Goal: Transaction & Acquisition: Purchase product/service

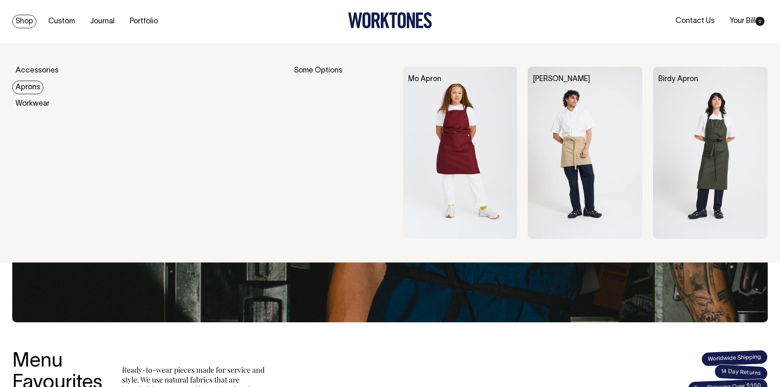
click at [30, 89] on link "Aprons" at bounding box center [27, 88] width 31 height 14
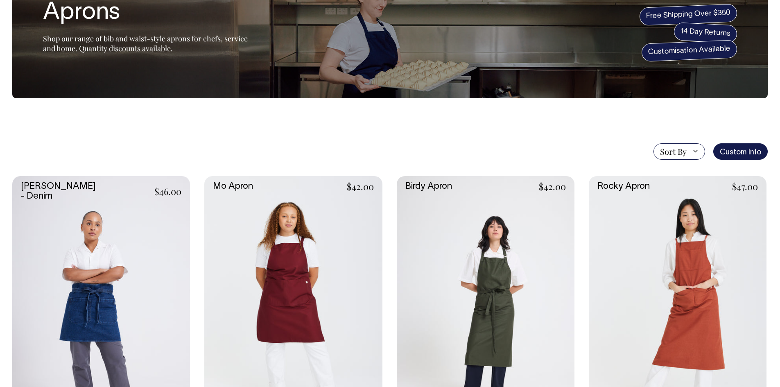
scroll to position [75, 0]
drag, startPoint x: 133, startPoint y: 162, endPoint x: 132, endPoint y: 172, distance: 10.3
click at [296, 250] on link at bounding box center [293, 309] width 178 height 267
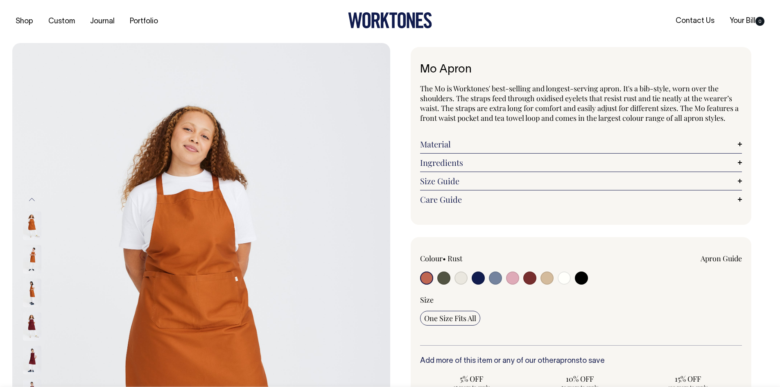
click at [477, 278] on input "radio" at bounding box center [478, 277] width 13 height 13
radio input "true"
select select "Dark Navy"
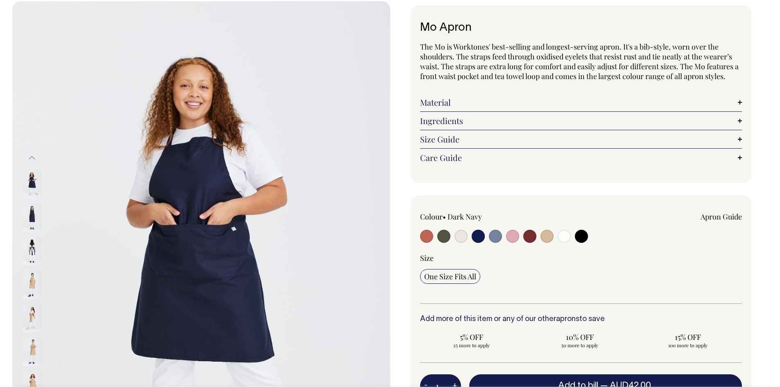
scroll to position [41, 0]
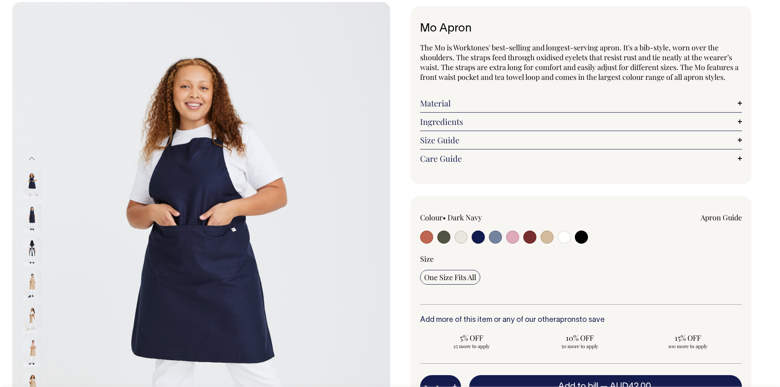
click at [530, 239] on input "radio" at bounding box center [529, 237] width 13 height 13
radio input "true"
select select "Burgundy"
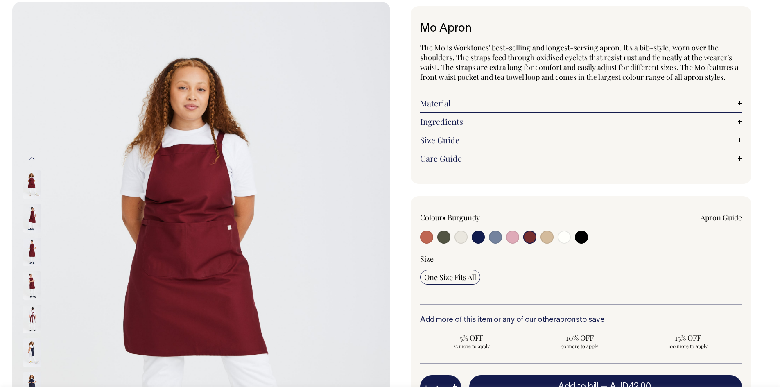
click at [427, 235] on input "radio" at bounding box center [426, 237] width 13 height 13
radio input "true"
select select "Rust"
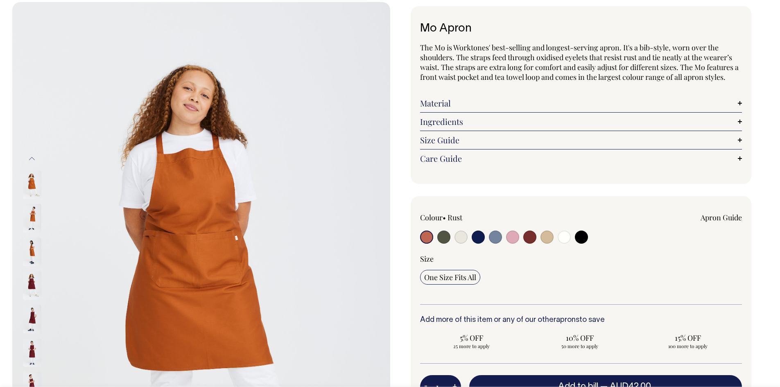
click at [478, 235] on input "radio" at bounding box center [478, 237] width 13 height 13
radio input "true"
select select "Dark Navy"
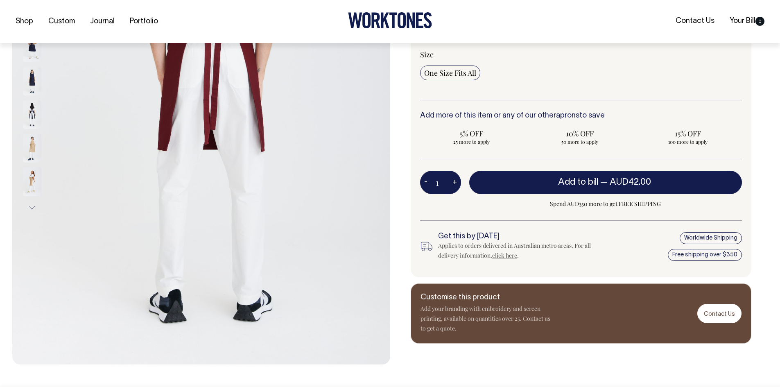
scroll to position [246, 0]
click at [32, 79] on img at bounding box center [32, 80] width 18 height 29
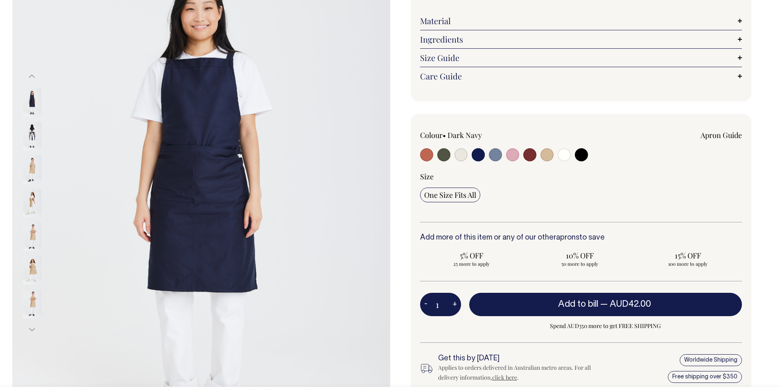
scroll to position [123, 0]
click at [33, 135] on img at bounding box center [32, 136] width 18 height 29
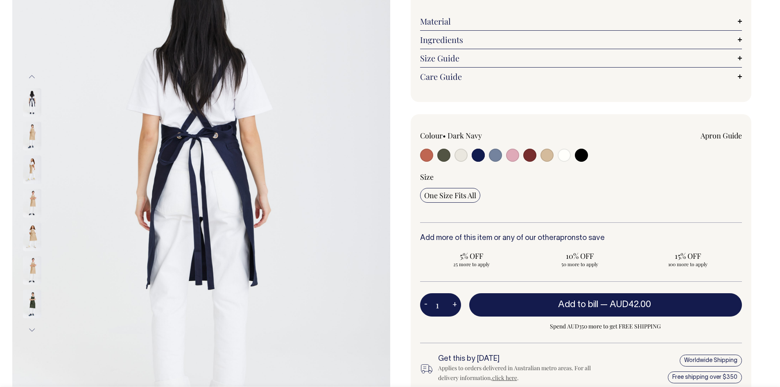
click at [33, 102] on img at bounding box center [32, 102] width 18 height 29
click at [31, 76] on button "Previous" at bounding box center [32, 77] width 12 height 18
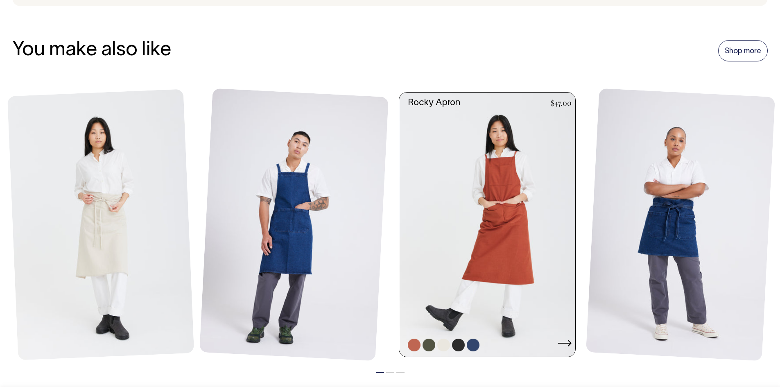
scroll to position [942, 0]
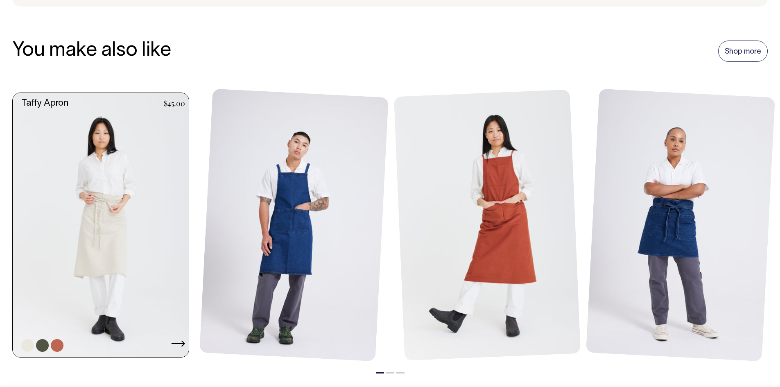
click at [106, 202] on link at bounding box center [103, 225] width 181 height 264
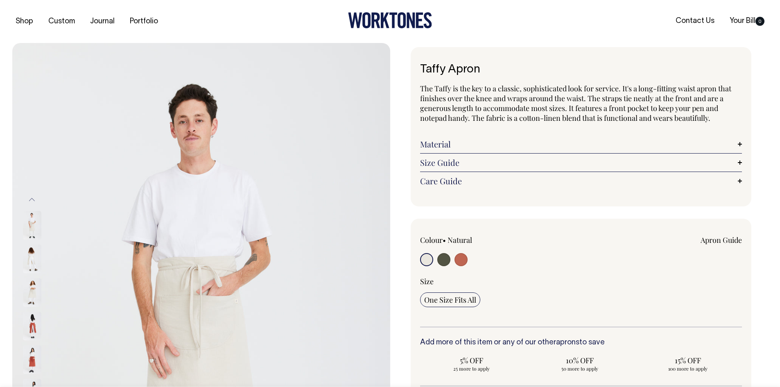
click at [444, 262] on input "radio" at bounding box center [443, 259] width 13 height 13
radio input "true"
select select "Olive"
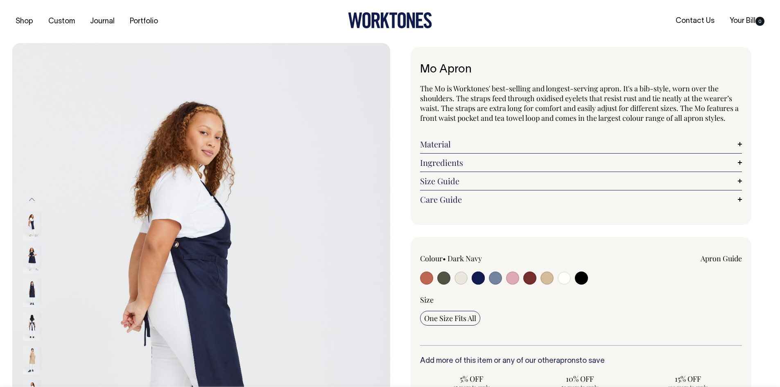
select select "Dark Navy"
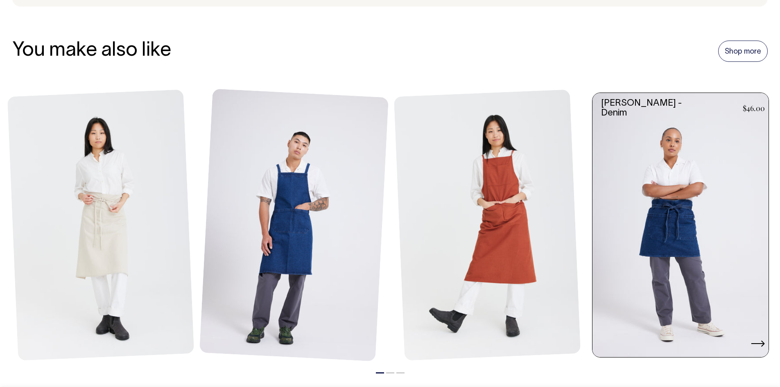
click at [659, 226] on link at bounding box center [682, 225] width 181 height 264
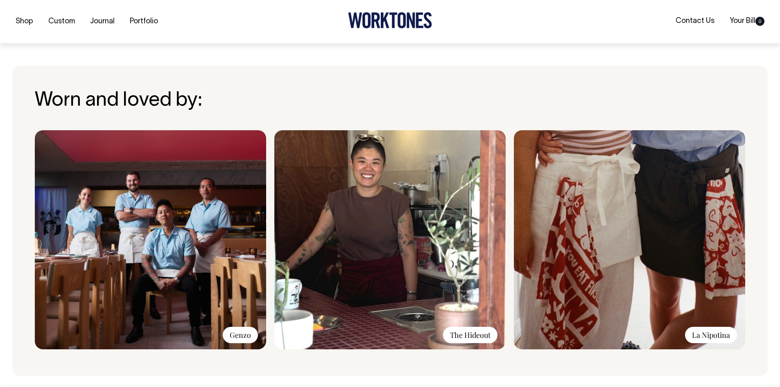
scroll to position [573, 0]
click at [676, 220] on img at bounding box center [629, 239] width 231 height 219
click at [636, 294] on img at bounding box center [629, 239] width 231 height 219
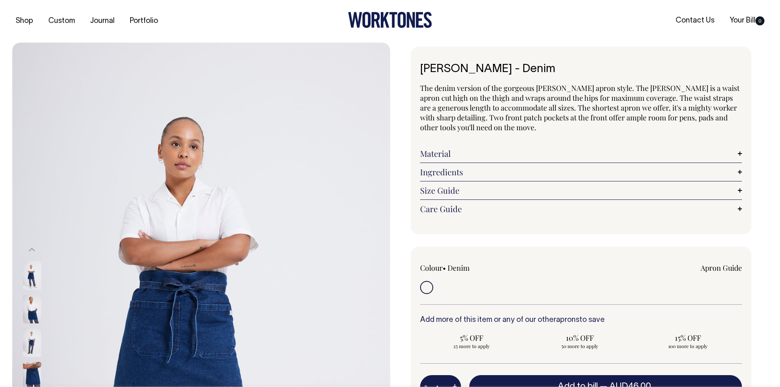
scroll to position [0, 0]
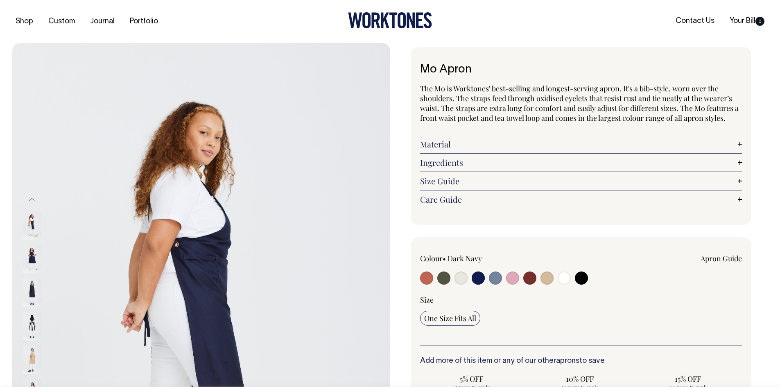
select select "Dark Navy"
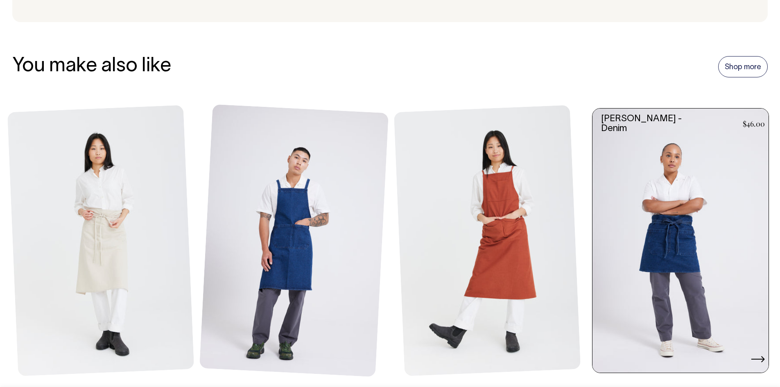
scroll to position [926, 0]
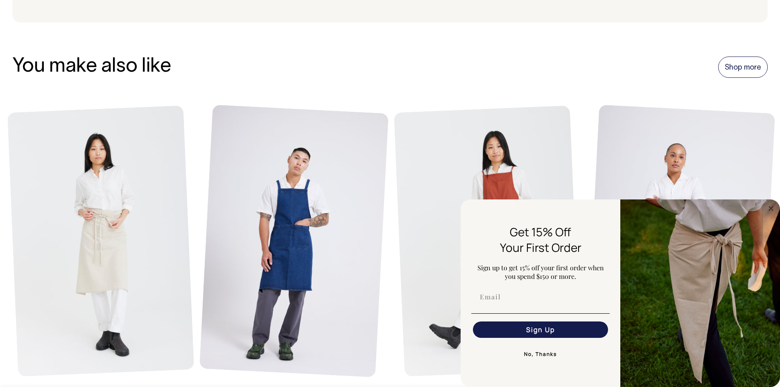
click at [527, 306] on div "FLYOUT Form" at bounding box center [540, 297] width 143 height 25
click at [532, 329] on button "Sign Up" at bounding box center [540, 329] width 135 height 16
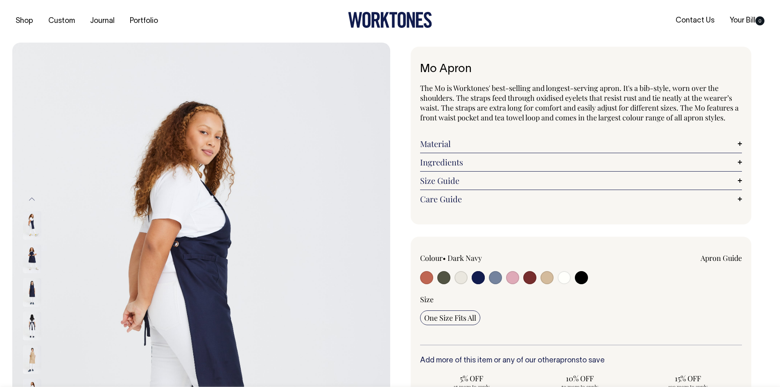
scroll to position [0, 0]
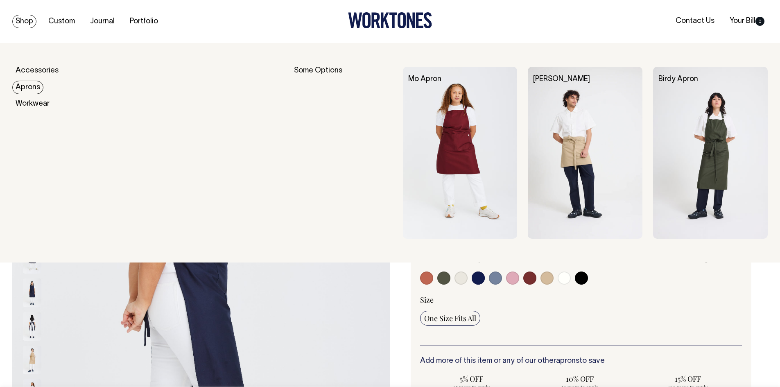
click at [30, 90] on link "Aprons" at bounding box center [27, 88] width 31 height 14
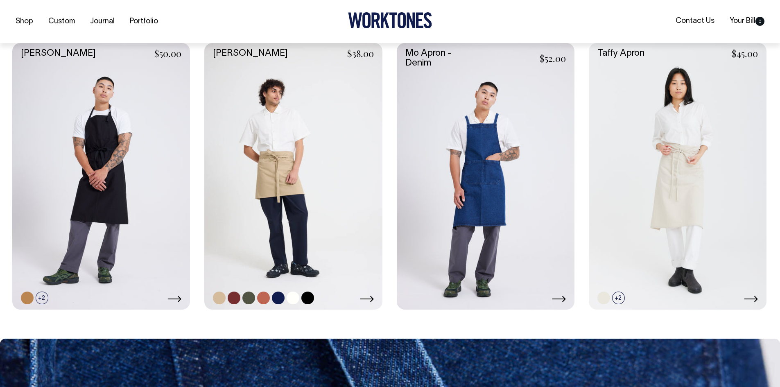
click at [303, 215] on link at bounding box center [293, 176] width 178 height 267
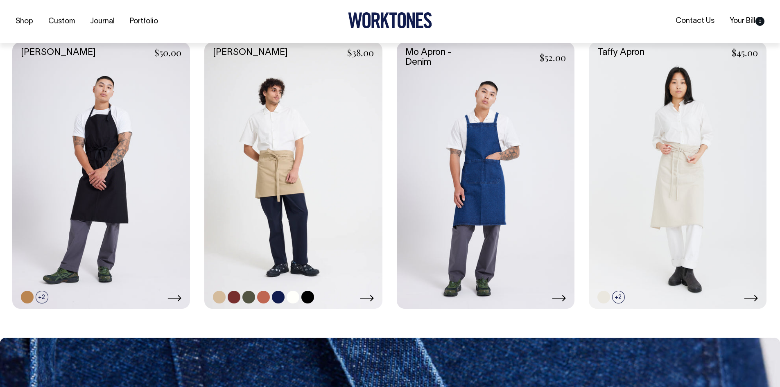
scroll to position [491, 0]
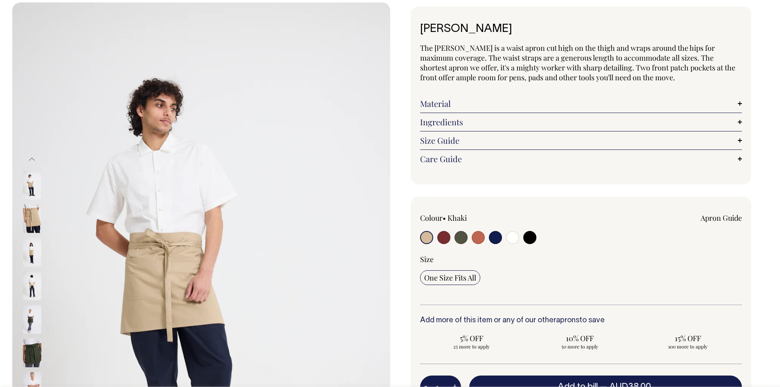
scroll to position [41, 0]
click at [496, 239] on input "radio" at bounding box center [495, 237] width 13 height 13
radio input "true"
select select "Dark Navy"
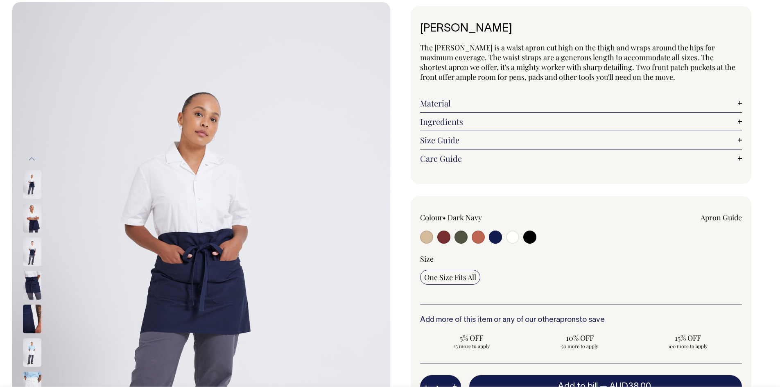
click at [446, 234] on input "radio" at bounding box center [443, 237] width 13 height 13
radio input "true"
select select "Burgundy"
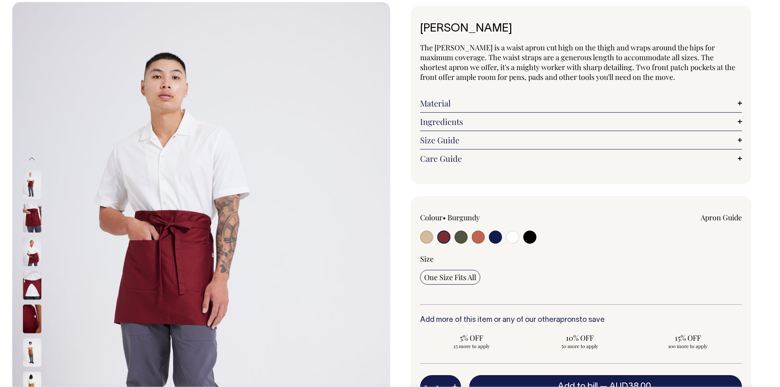
click at [480, 236] on input "radio" at bounding box center [478, 237] width 13 height 13
radio input "true"
select select "Rust"
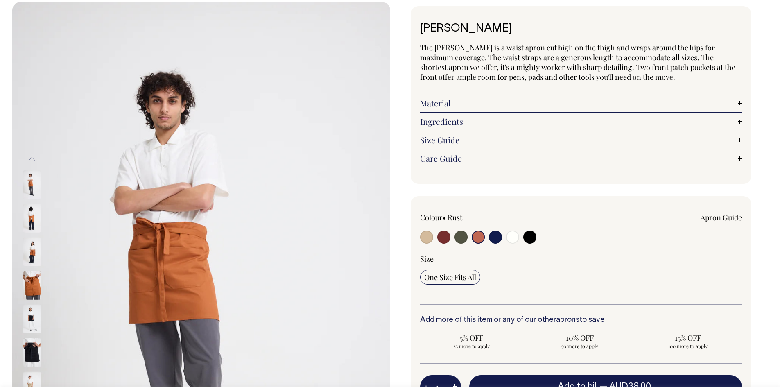
click at [491, 238] on input "radio" at bounding box center [495, 237] width 13 height 13
radio input "true"
select select "Dark Navy"
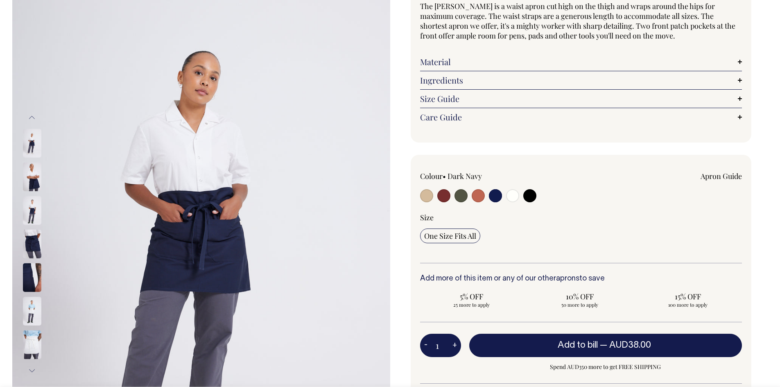
scroll to position [82, 0]
click at [30, 175] on img at bounding box center [32, 177] width 18 height 29
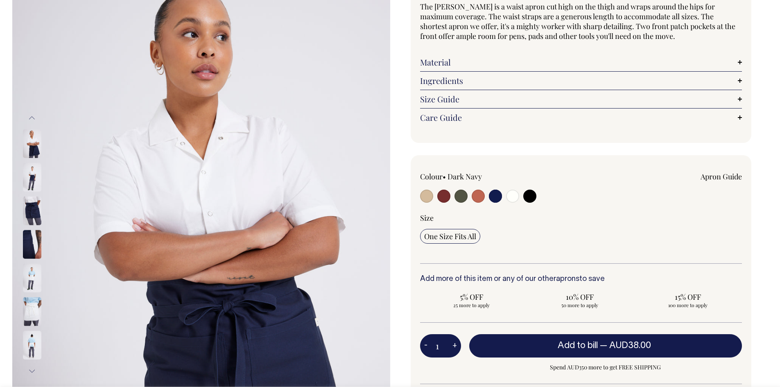
click at [27, 212] on img at bounding box center [32, 211] width 18 height 29
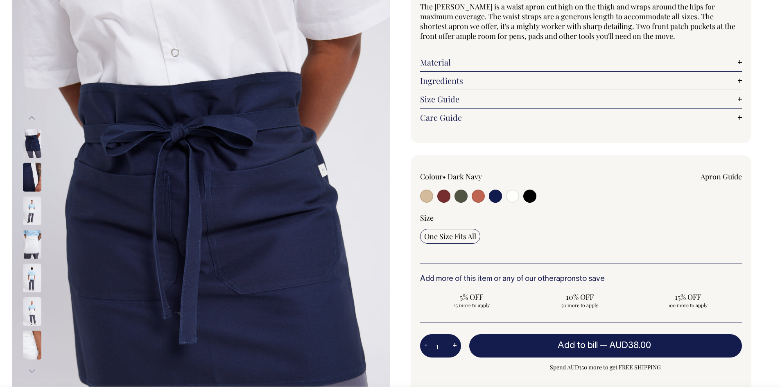
click at [35, 270] on img at bounding box center [32, 278] width 18 height 29
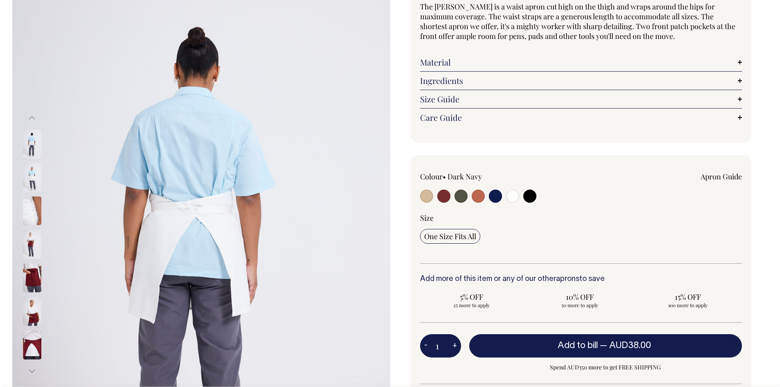
click at [30, 118] on button "Previous" at bounding box center [32, 118] width 12 height 18
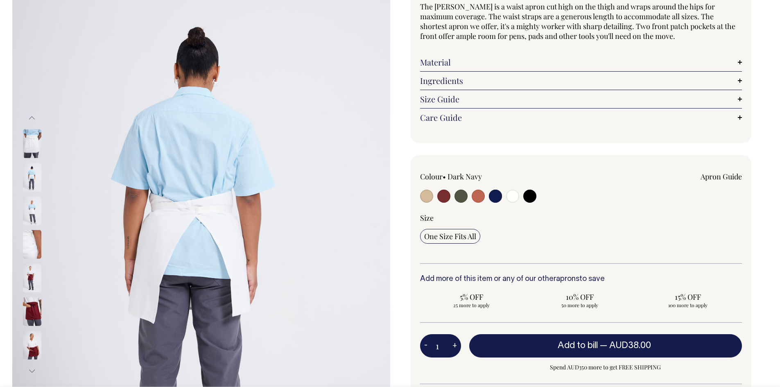
click at [30, 118] on button "Previous" at bounding box center [32, 118] width 12 height 18
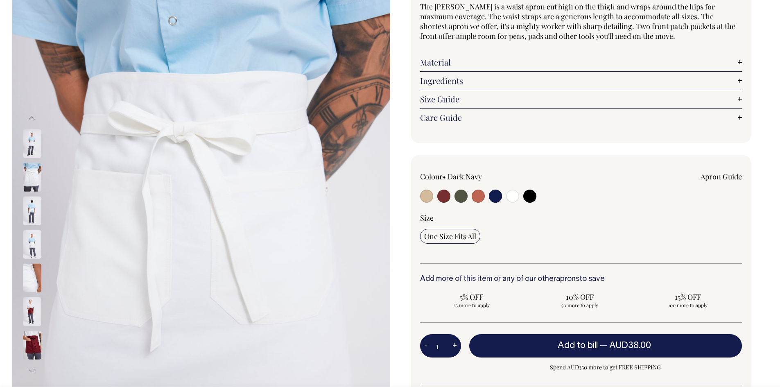
click at [30, 118] on button "Previous" at bounding box center [32, 118] width 12 height 18
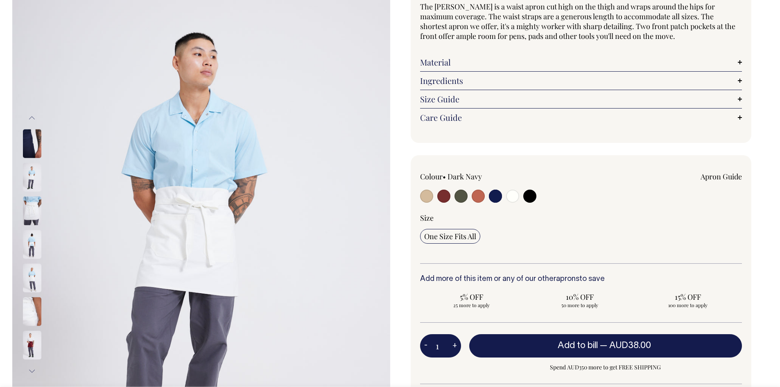
click at [30, 118] on button "Previous" at bounding box center [32, 118] width 12 height 18
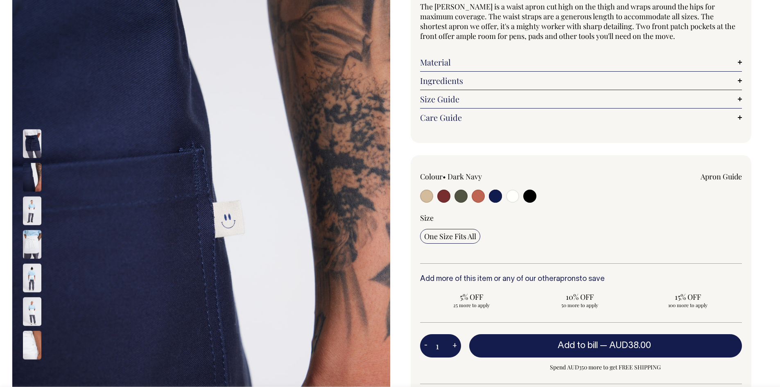
click at [30, 118] on button "Previous" at bounding box center [32, 118] width 12 height 18
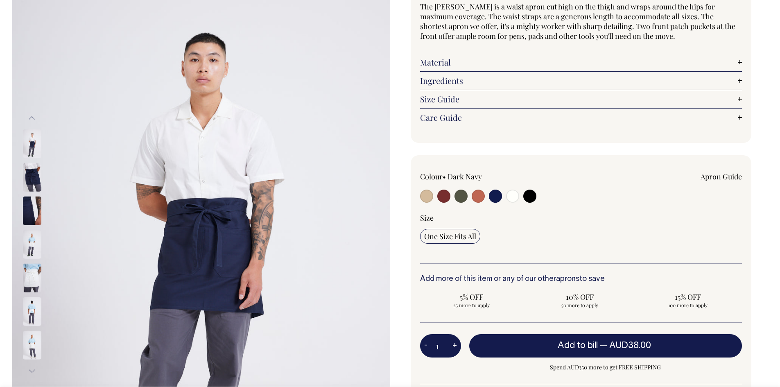
click at [30, 118] on button "Previous" at bounding box center [32, 118] width 12 height 18
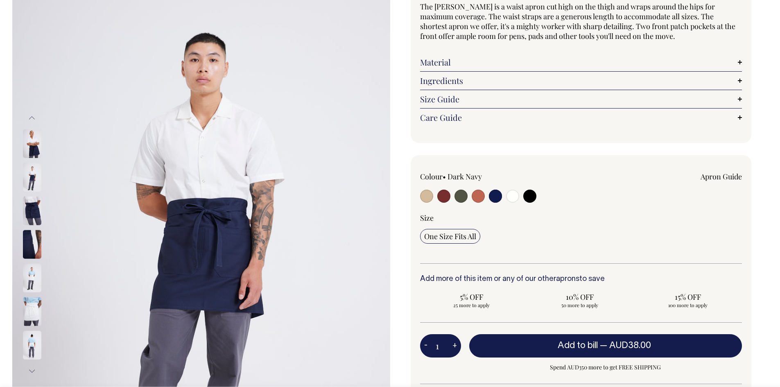
click at [30, 118] on button "Previous" at bounding box center [32, 118] width 12 height 18
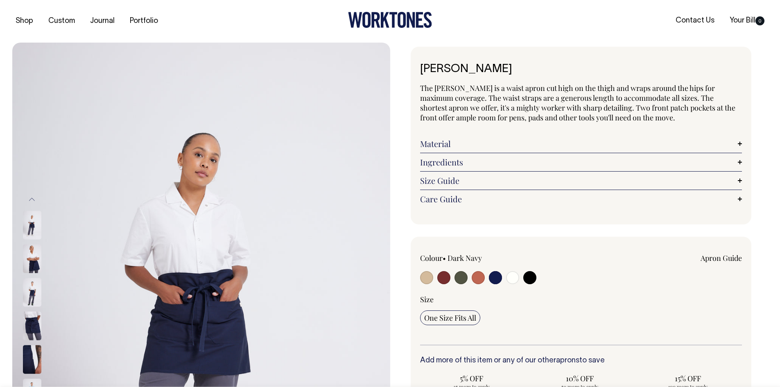
scroll to position [0, 0]
click at [746, 22] on link "Your Bill 0" at bounding box center [746, 21] width 41 height 14
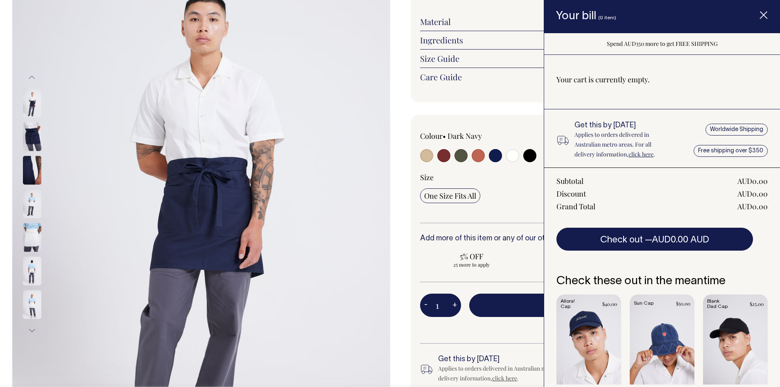
scroll to position [123, 0]
click at [30, 76] on button "Previous" at bounding box center [32, 77] width 12 height 18
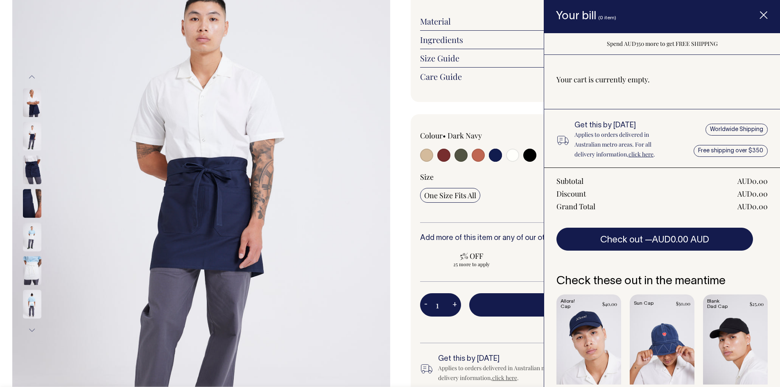
click at [30, 76] on button "Previous" at bounding box center [32, 77] width 12 height 18
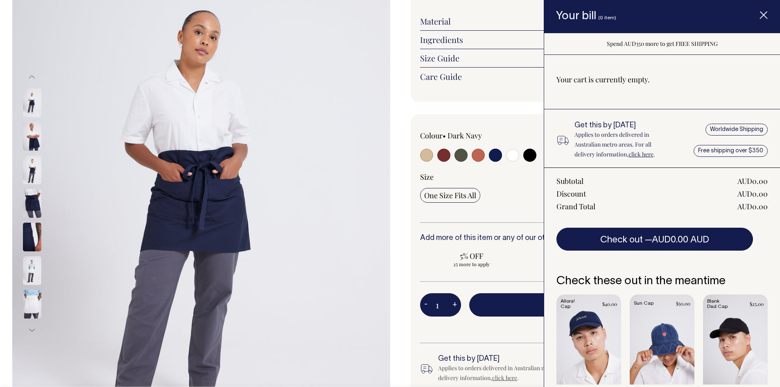
click at [763, 15] on line "Item added to your cart" at bounding box center [763, 15] width 7 height 7
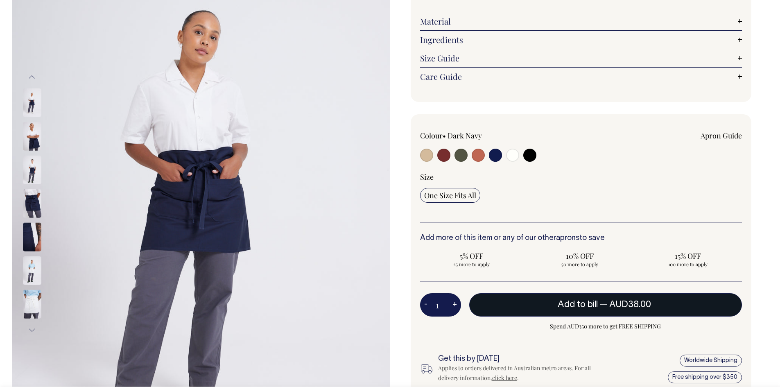
click at [607, 301] on span "— AUD38.00" at bounding box center [626, 305] width 53 height 8
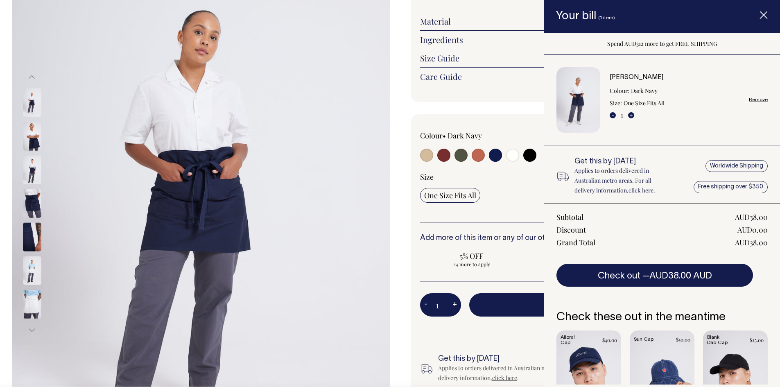
click at [762, 13] on line "Item added to your cart" at bounding box center [763, 15] width 7 height 7
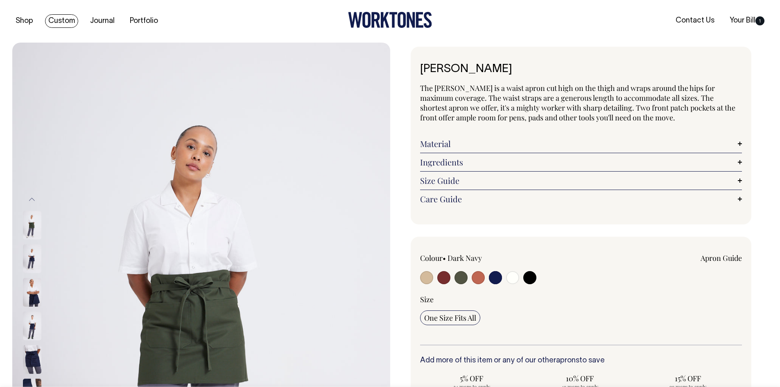
scroll to position [0, 0]
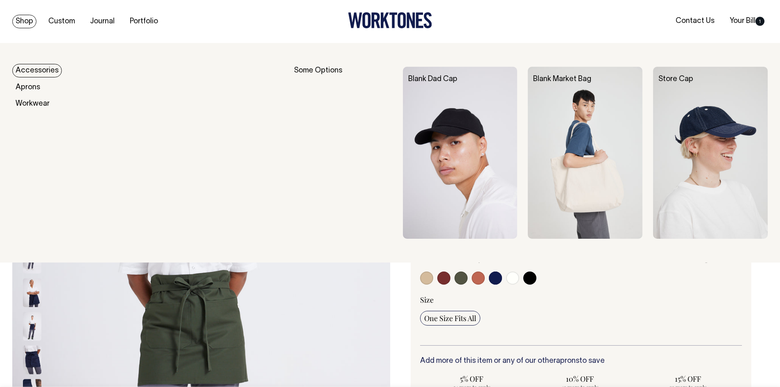
click at [26, 21] on link "Shop" at bounding box center [24, 22] width 24 height 14
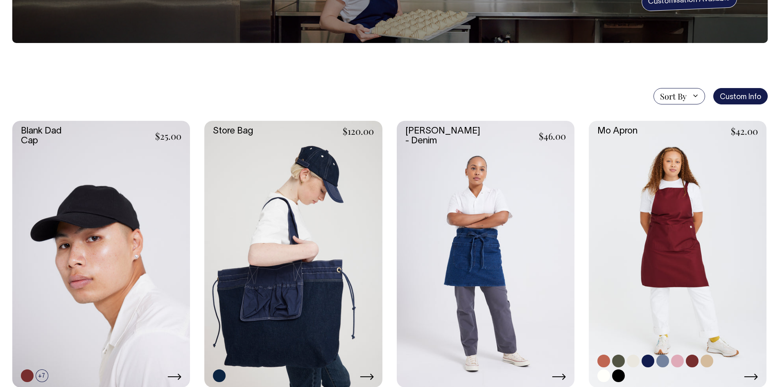
click at [687, 183] on link at bounding box center [678, 254] width 178 height 267
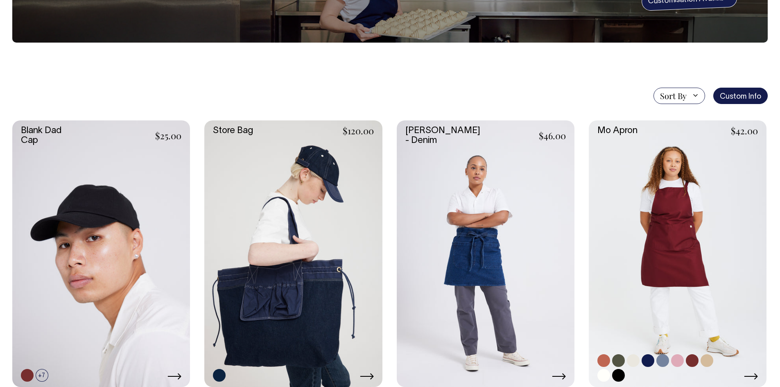
scroll to position [122, 0]
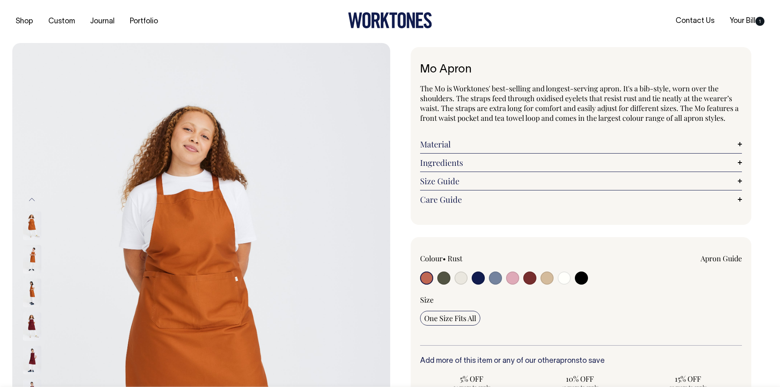
click at [480, 280] on input "radio" at bounding box center [478, 277] width 13 height 13
radio input "true"
select select "Dark Navy"
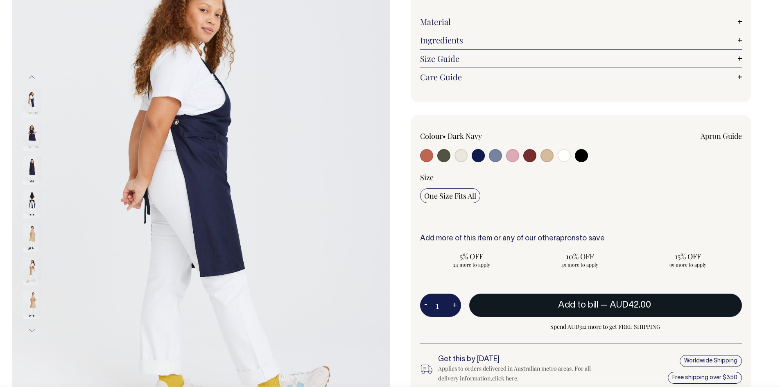
scroll to position [123, 0]
click at [599, 308] on button "Add to bill — AUD42.00" at bounding box center [605, 304] width 273 height 23
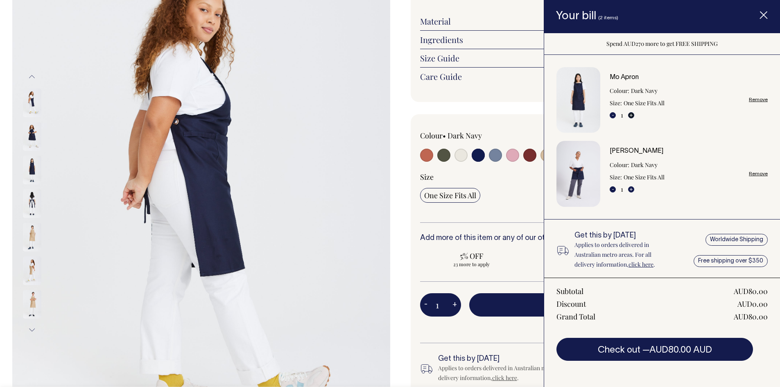
click at [631, 115] on button "+" at bounding box center [631, 115] width 6 height 6
type input "2"
click at [631, 115] on button "+" at bounding box center [631, 115] width 6 height 6
type input "3"
click at [613, 115] on button "-" at bounding box center [613, 115] width 6 height 6
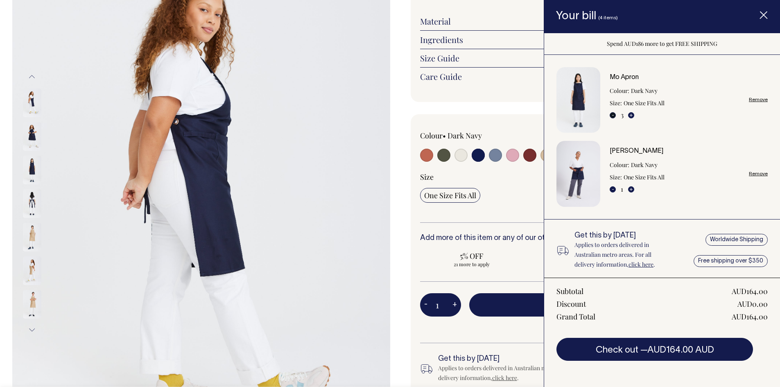
type input "2"
click at [630, 115] on button "+" at bounding box center [631, 115] width 6 height 6
type input "3"
click at [631, 189] on button "+" at bounding box center [631, 189] width 6 height 6
type input "2"
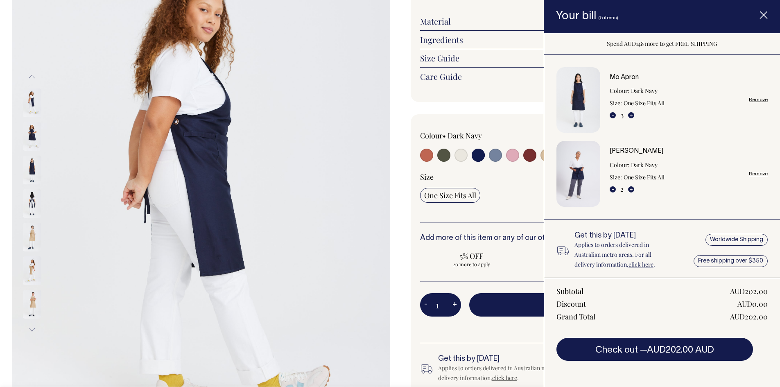
click at [631, 189] on button "+" at bounding box center [631, 189] width 6 height 6
type input "3"
click at [631, 189] on button "+" at bounding box center [631, 189] width 6 height 6
type input "4"
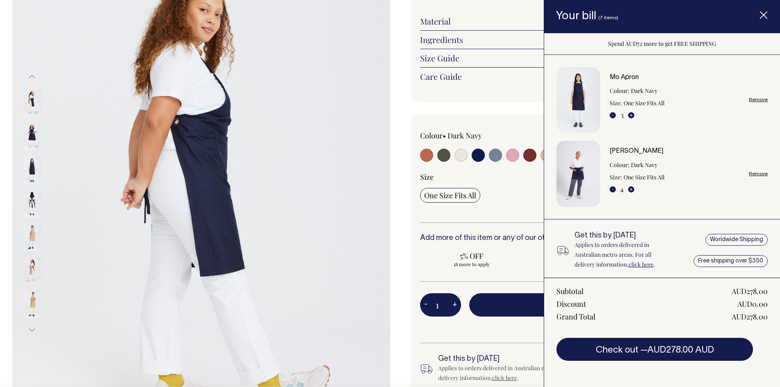
click at [631, 189] on button "+" at bounding box center [631, 189] width 6 height 6
type input "5"
click at [632, 113] on button "+" at bounding box center [631, 115] width 6 height 6
type input "4"
click at [631, 188] on button "+" at bounding box center [631, 189] width 6 height 6
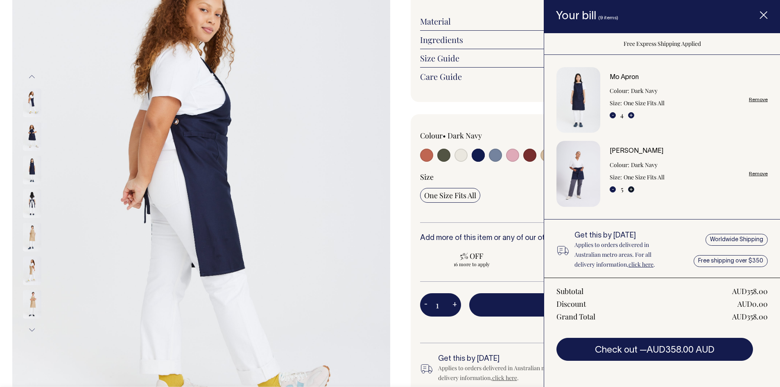
type input "6"
click at [613, 190] on button "-" at bounding box center [613, 189] width 6 height 6
type input "5"
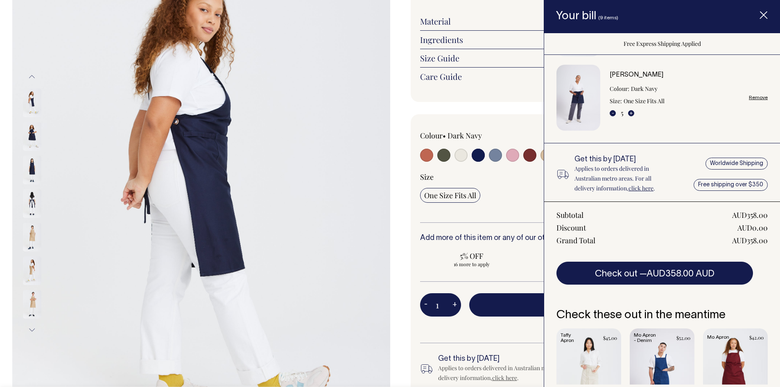
scroll to position [82, 0]
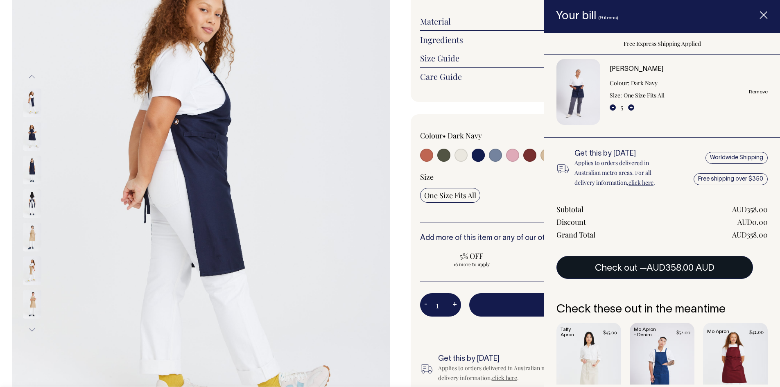
click at [644, 272] on button "Check out — AUD358.00 AUD" at bounding box center [654, 267] width 197 height 23
